Goal: Transaction & Acquisition: Book appointment/travel/reservation

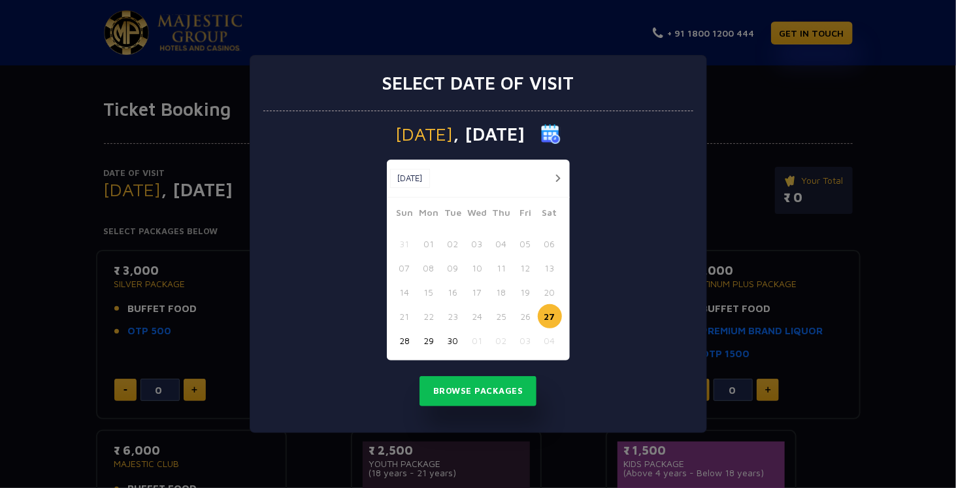
click at [760, 96] on div "Select date of visit [DATE] [DATE] [DATE] Sun Mon Tue Wed Thu Fri Sat 31 01 02 …" at bounding box center [478, 244] width 956 height 488
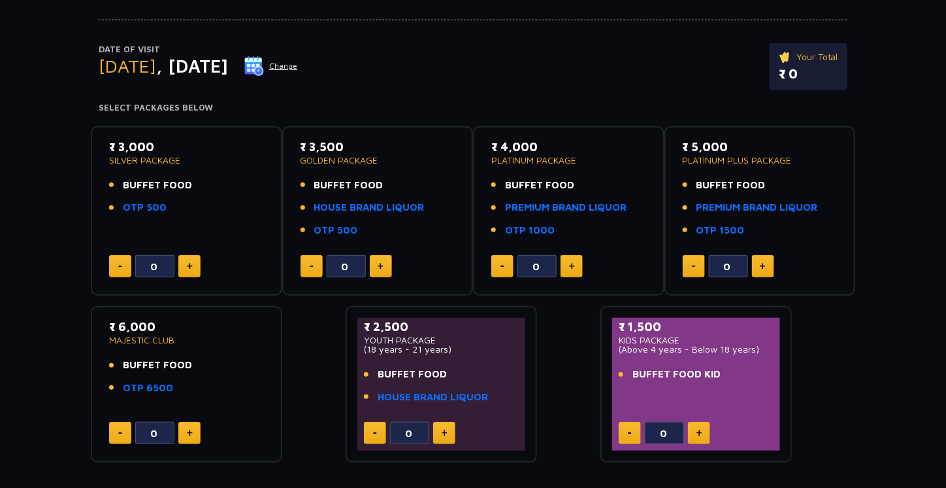
scroll to position [125, 0]
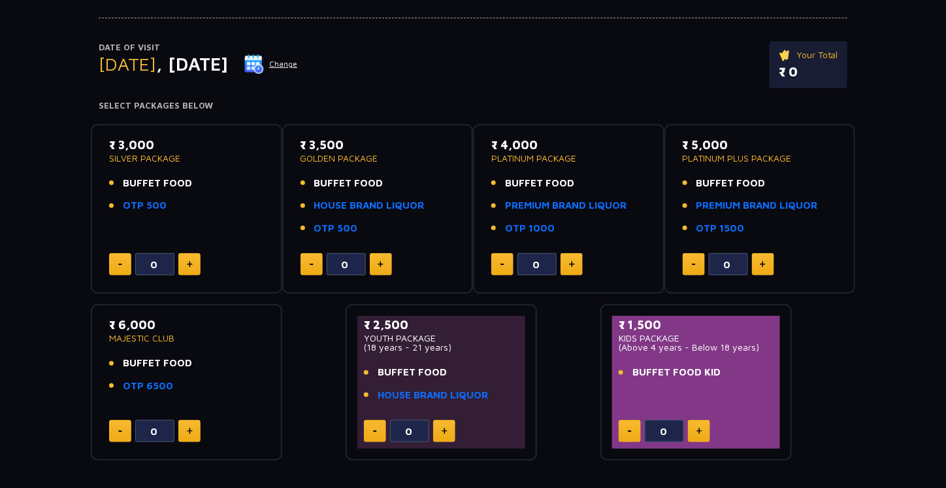
click at [199, 267] on button at bounding box center [189, 264] width 22 height 22
type input "4"
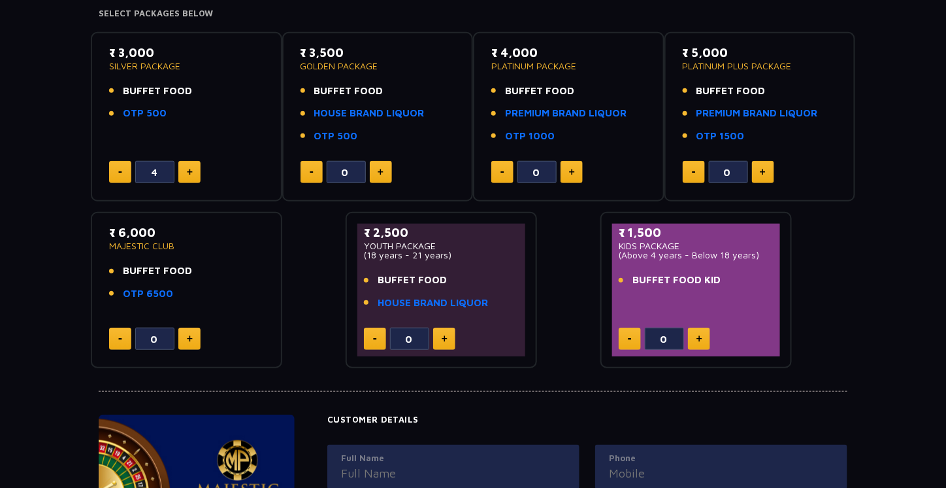
scroll to position [220, 0]
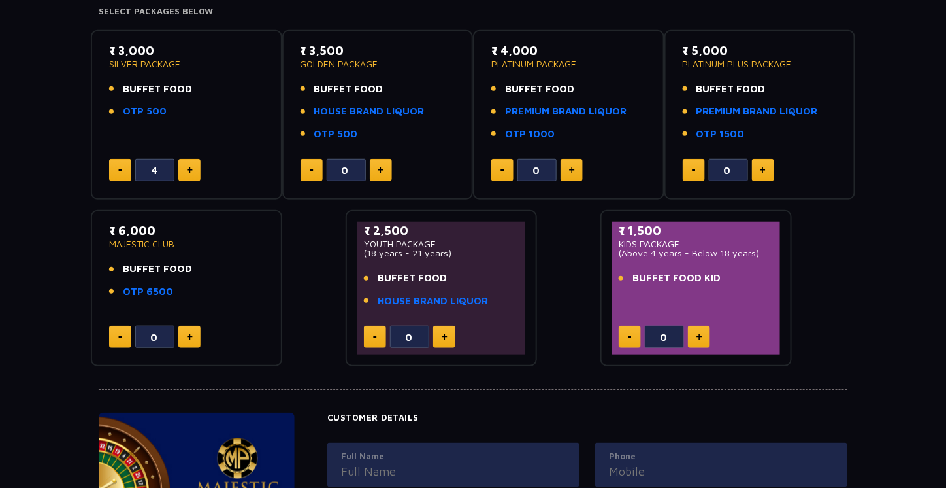
click at [186, 80] on div "₹ 3,000 SILVER PACKAGE BUFFET FOOD OTP 500" at bounding box center [186, 84] width 155 height 85
click at [151, 59] on p "SILVER PACKAGE" at bounding box center [186, 63] width 155 height 9
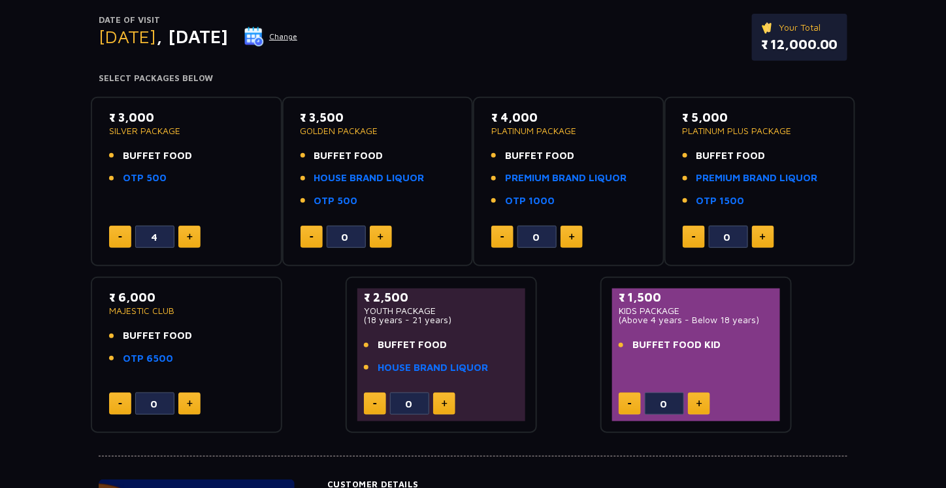
scroll to position [153, 0]
click at [228, 26] on span ", [DATE]" at bounding box center [192, 36] width 72 height 22
click at [298, 35] on button "Change" at bounding box center [271, 36] width 54 height 21
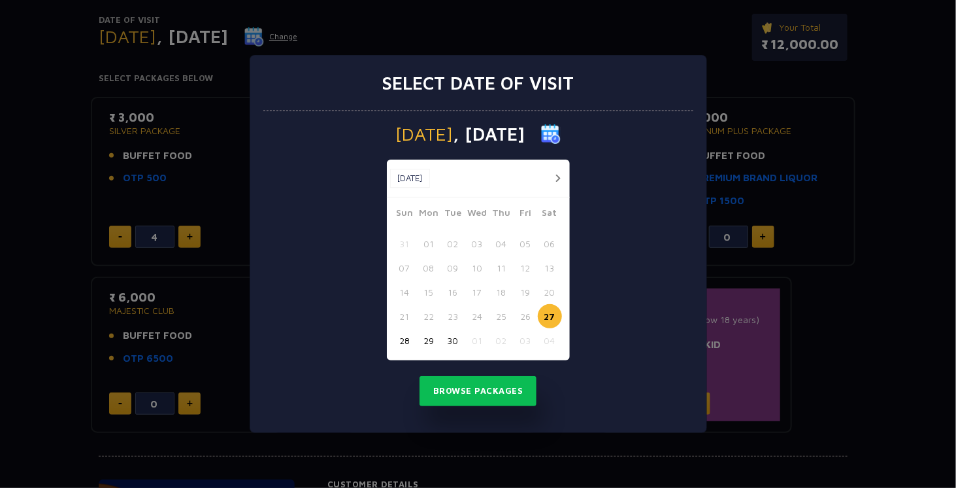
click at [565, 175] on button "button" at bounding box center [558, 178] width 16 height 16
click at [518, 242] on button "03" at bounding box center [526, 243] width 24 height 24
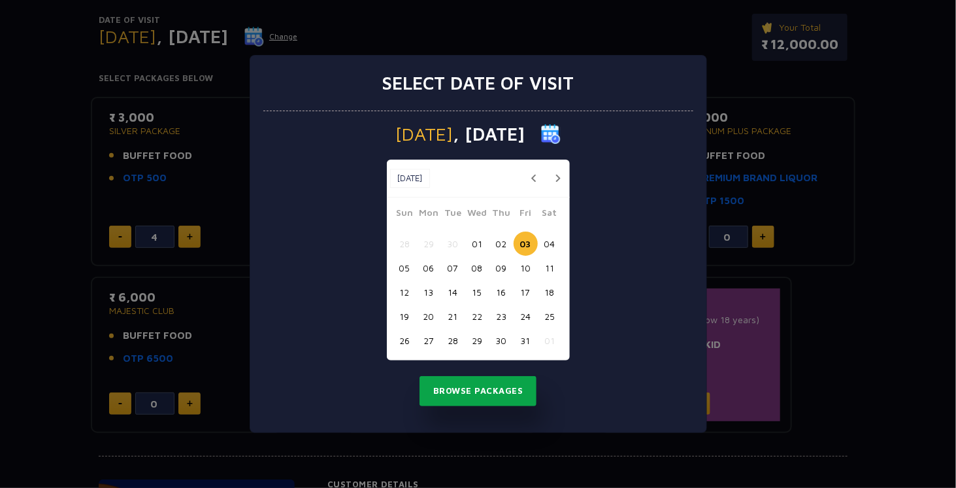
click at [477, 390] on button "Browse Packages" at bounding box center [479, 391] width 118 height 30
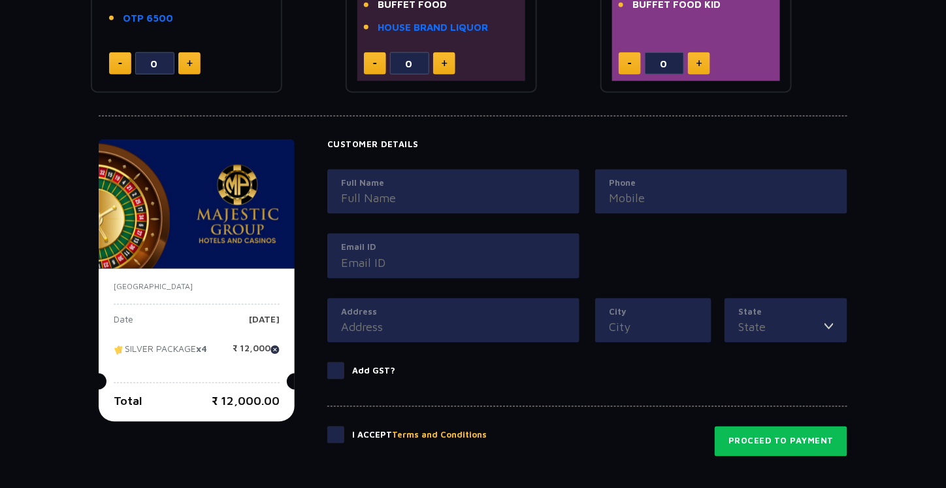
scroll to position [493, 0]
